Goal: Task Accomplishment & Management: Use online tool/utility

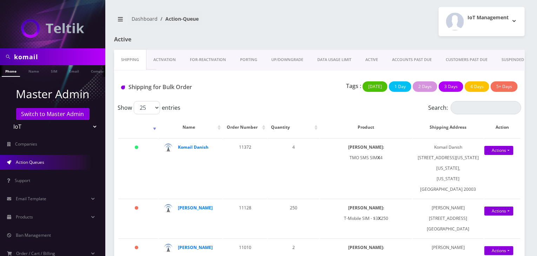
drag, startPoint x: 0, startPoint y: 0, endPoint x: 0, endPoint y: 61, distance: 61.0
click at [0, 61] on div "komail" at bounding box center [52, 56] width 105 height 17
type input "[PERSON_NAME]"
click at [25, 68] on link "Name" at bounding box center [34, 71] width 18 height 12
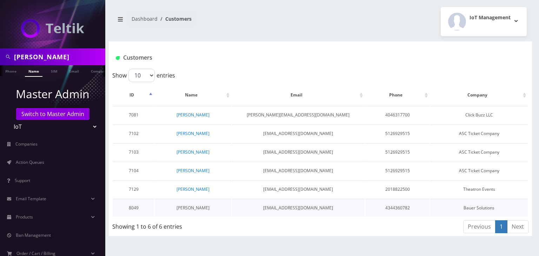
click at [200, 206] on link "Brian Bauer" at bounding box center [192, 208] width 33 height 6
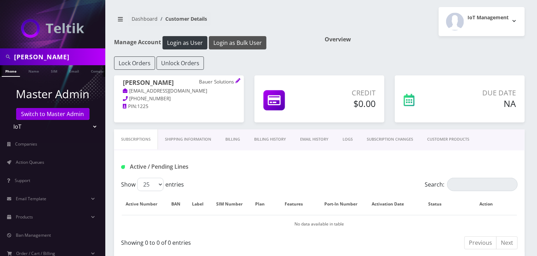
click at [248, 43] on button "Login as Bulk User" at bounding box center [238, 42] width 58 height 13
